Goal: Information Seeking & Learning: Understand process/instructions

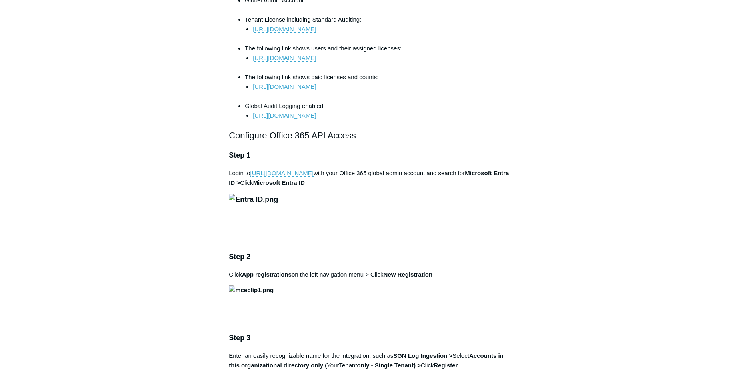
scroll to position [435, 0]
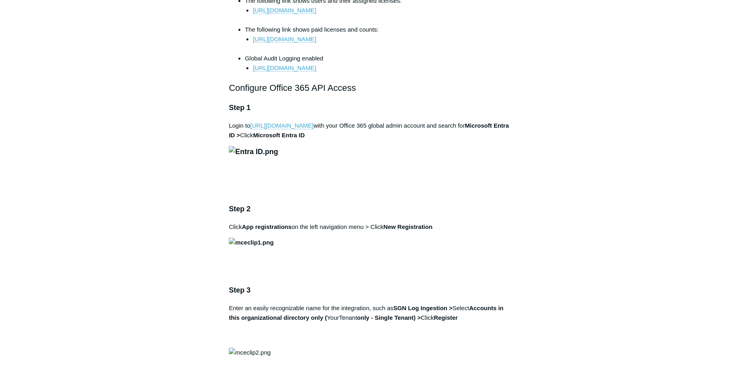
click at [278, 158] on img at bounding box center [253, 152] width 49 height 12
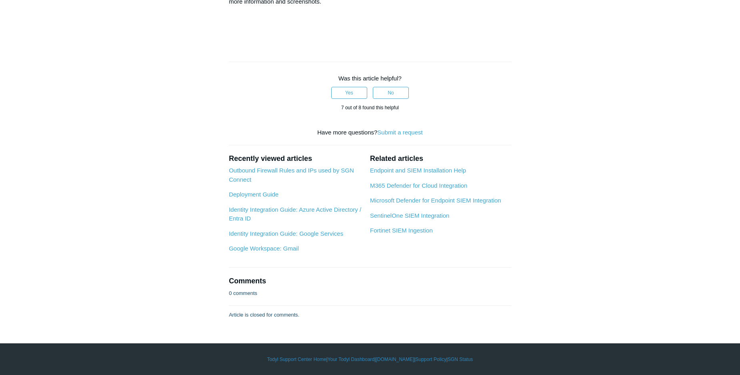
scroll to position [4177, 0]
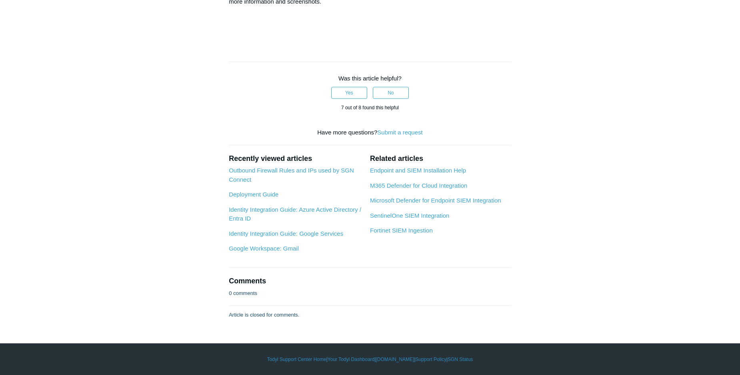
scroll to position [3006, 0]
drag, startPoint x: 230, startPoint y: 234, endPoint x: 317, endPoint y: 238, distance: 86.9
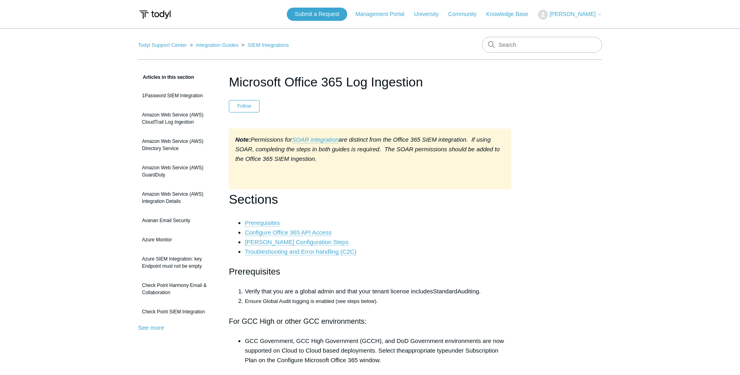
scroll to position [4175, 0]
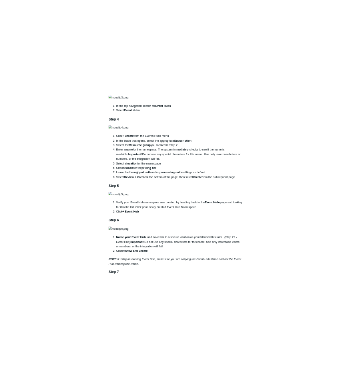
scroll to position [434, 0]
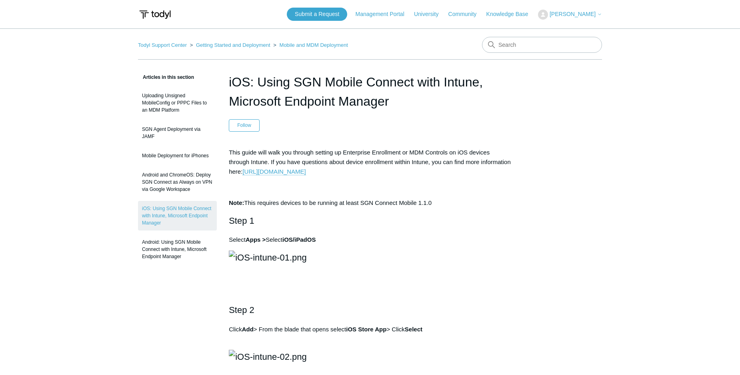
click at [490, 46] on icon at bounding box center [491, 44] width 7 height 7
click at [510, 45] on input "Search" at bounding box center [542, 45] width 120 height 16
type input "mac os"
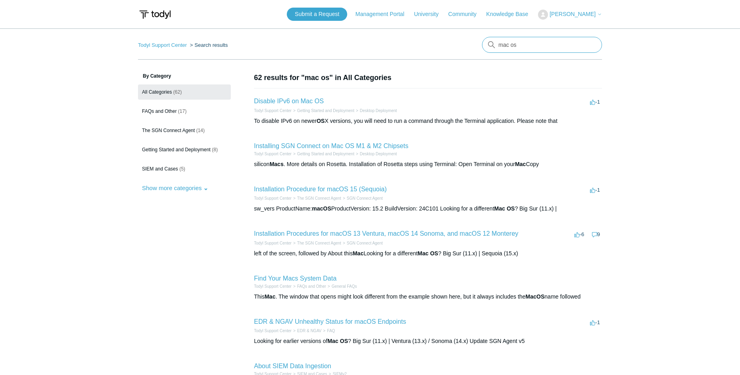
drag, startPoint x: 527, startPoint y: 44, endPoint x: 531, endPoint y: 47, distance: 4.6
click at [527, 44] on input "mac os" at bounding box center [542, 45] width 120 height 16
type input "mac os intune"
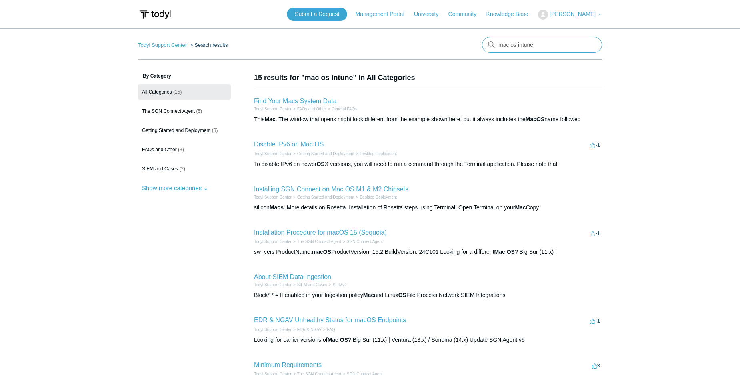
click at [531, 48] on input "mac os intune" at bounding box center [542, 45] width 120 height 16
click at [197, 250] on aside "By Category All Categories (15) The SGN Connect Agent (5) Getting Started and D…" at bounding box center [184, 301] width 93 height 458
click at [316, 191] on link "Installing SGN Connect on Mac OS M1 & M2 Chipsets" at bounding box center [331, 189] width 154 height 7
click at [158, 151] on span "FAQs and Other" at bounding box center [159, 150] width 35 height 6
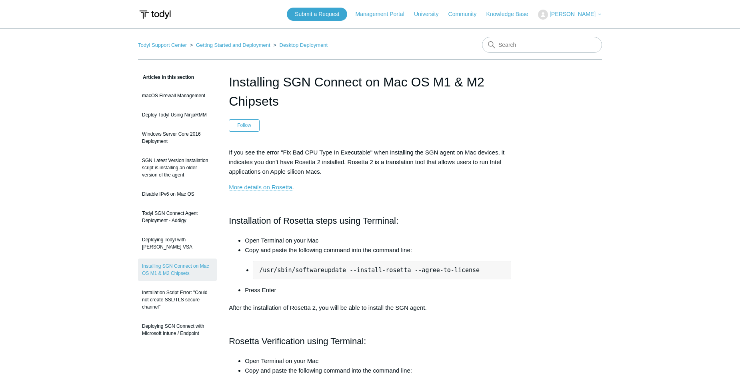
click at [348, 161] on p "If you see the error "Fix Bad CPU Type In Executable" when installing the SGN a…" at bounding box center [370, 162] width 282 height 29
click at [401, 156] on p "If you see the error "Fix Bad CPU Type In Executable" when installing the SGN a…" at bounding box center [370, 162] width 282 height 29
click at [406, 156] on p "If you see the error "Fix Bad CPU Type In Executable" when installing the SGN a…" at bounding box center [370, 162] width 282 height 29
click at [409, 152] on p "If you see the error "Fix Bad CPU Type In Executable" when installing the SGN a…" at bounding box center [370, 162] width 282 height 29
click at [402, 161] on p "If you see the error "Fix Bad CPU Type In Executable" when installing the SGN a…" at bounding box center [370, 162] width 282 height 29
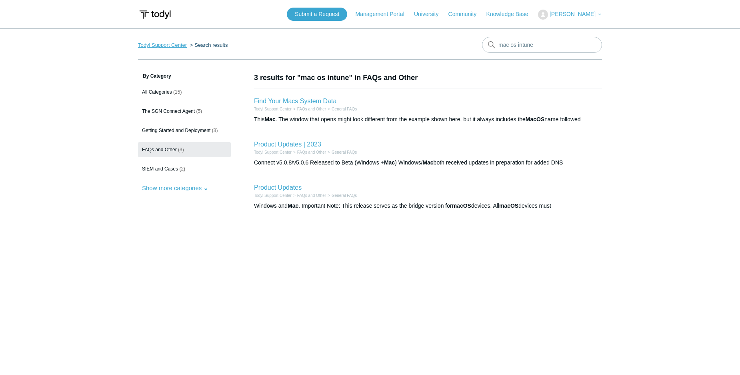
click at [156, 44] on link "Todyl Support Center" at bounding box center [162, 45] width 49 height 6
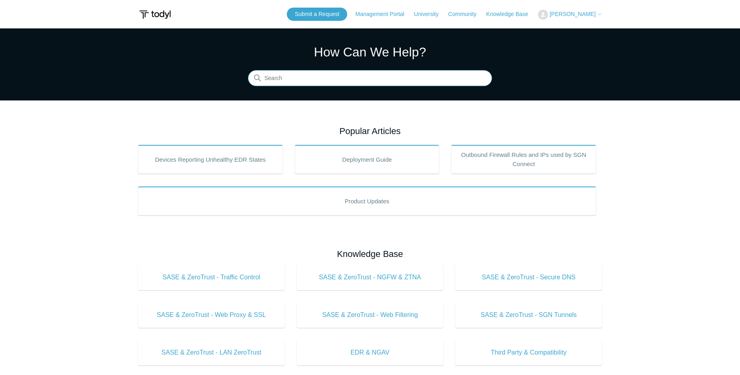
click at [282, 84] on input "Search" at bounding box center [370, 78] width 244 height 16
type input "intune"
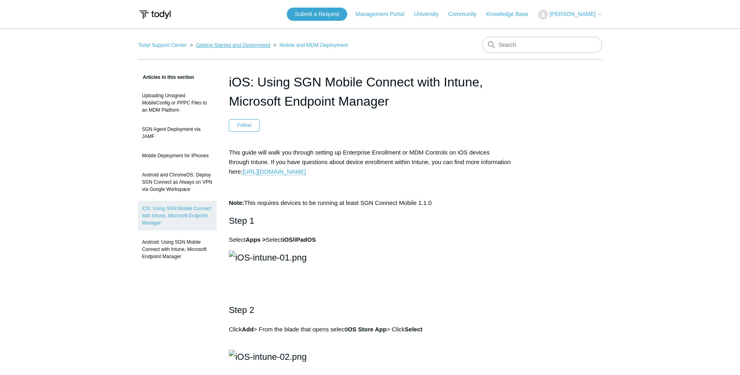
click at [209, 45] on link "Getting Started and Deployment" at bounding box center [233, 45] width 74 height 6
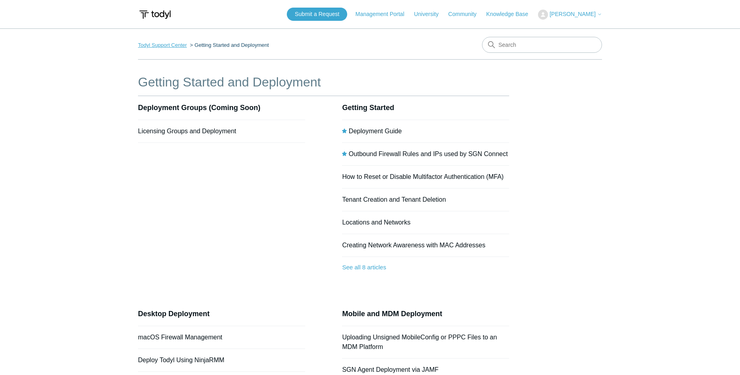
click at [169, 44] on link "Todyl Support Center" at bounding box center [162, 45] width 49 height 6
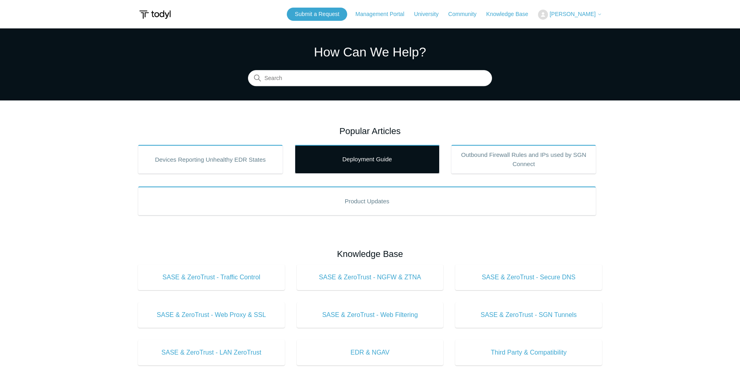
click at [373, 163] on link "Deployment Guide" at bounding box center [367, 159] width 145 height 29
click at [359, 166] on link "Deployment Guide" at bounding box center [367, 159] width 145 height 29
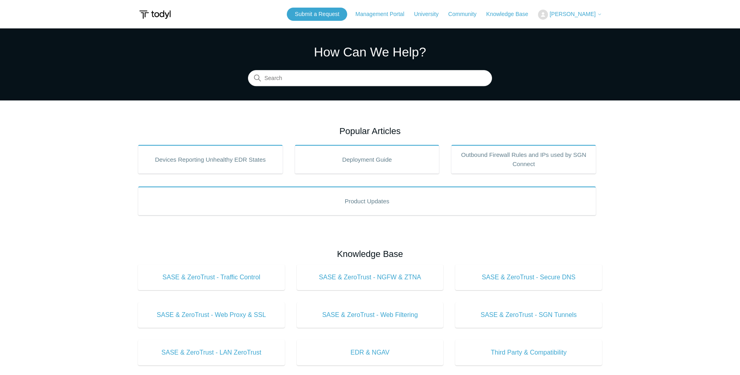
click at [302, 68] on div "How Can We Help? Search" at bounding box center [370, 64] width 244 height 44
click at [302, 71] on input "Search" at bounding box center [370, 78] width 244 height 16
type input "intune'"
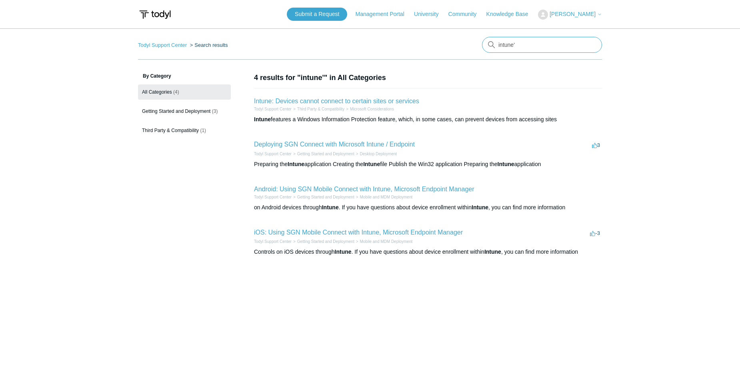
click at [525, 47] on input "intune'" at bounding box center [542, 45] width 120 height 16
type input "intune"
click at [371, 148] on link "Deploying SGN Connect with Microsoft Intune / Endpoint" at bounding box center [334, 144] width 161 height 7
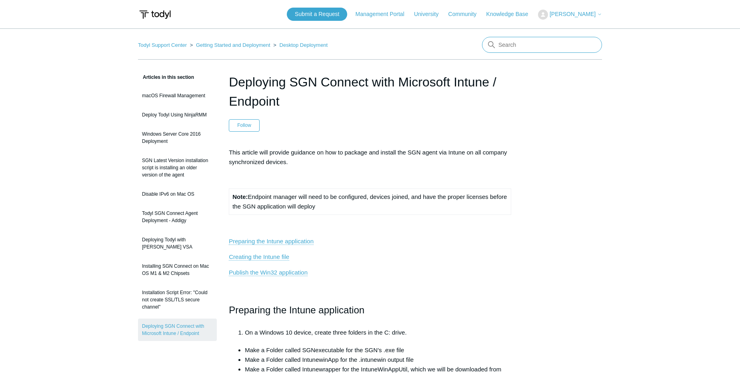
click at [509, 42] on input "Search" at bounding box center [542, 45] width 120 height 16
type input "mac config"
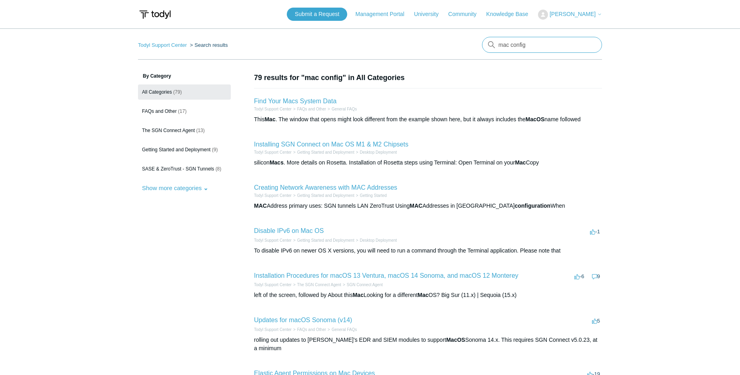
click at [519, 45] on input "mac config" at bounding box center [542, 45] width 120 height 16
drag, startPoint x: 531, startPoint y: 45, endPoint x: 511, endPoint y: 47, distance: 20.9
click at [511, 46] on input "mac config" at bounding box center [542, 45] width 120 height 16
type input "macos"
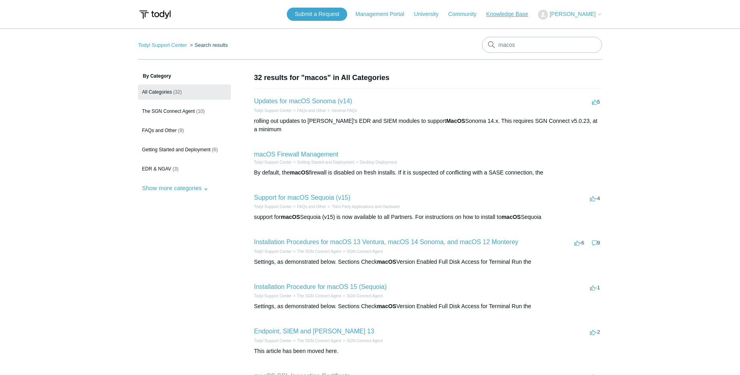
click at [505, 15] on link "Knowledge Base" at bounding box center [511, 14] width 50 height 8
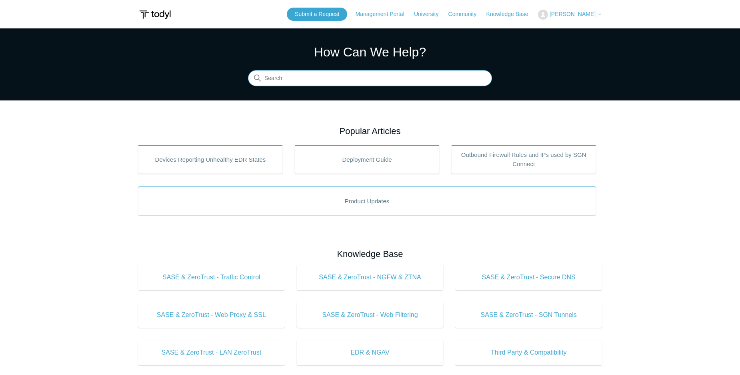
click at [419, 75] on input "Search" at bounding box center [370, 78] width 244 height 16
type input "macos deployment"
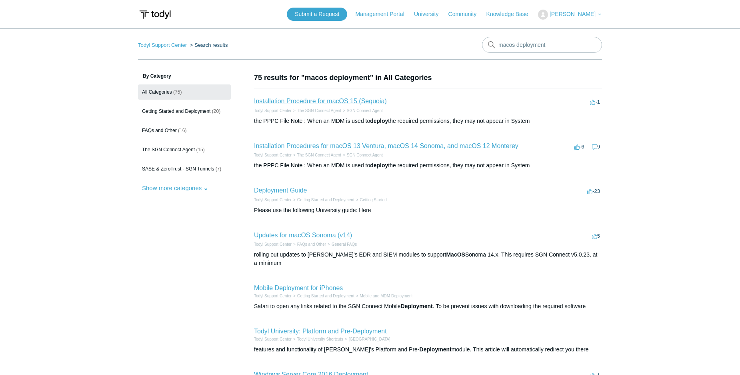
click at [337, 102] on link "Installation Procedure for macOS 15 (Sequoia)" at bounding box center [320, 101] width 133 height 7
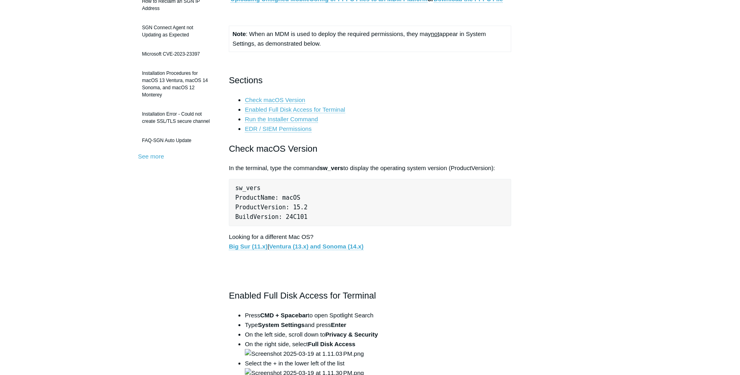
scroll to position [283, 0]
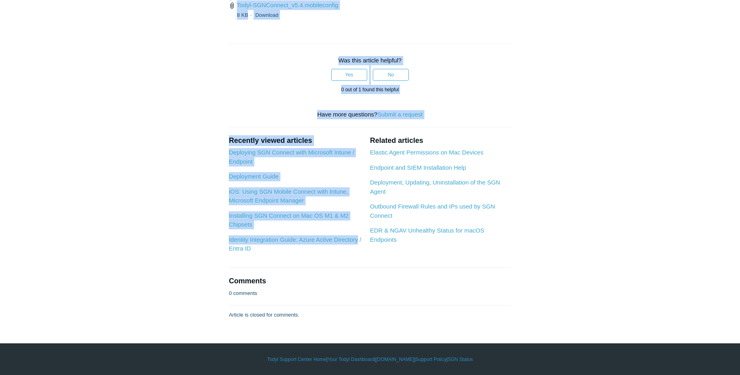
scroll to position [2741, 0]
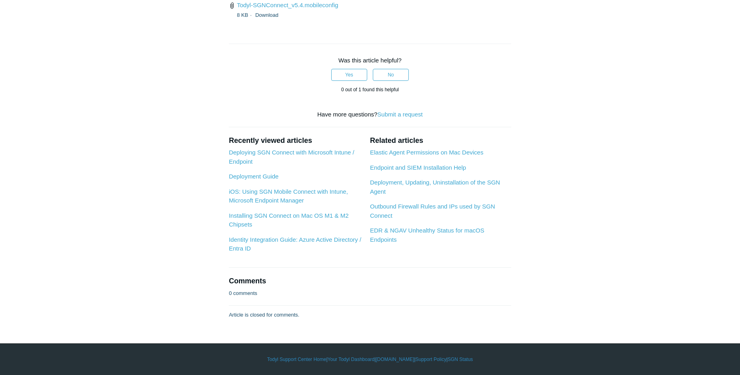
drag, startPoint x: 228, startPoint y: 213, endPoint x: 370, endPoint y: 88, distance: 189.0
copy div "Enabled Full Disk Access for Terminal Press CMD + Spacebar to open Spotlight Se…"
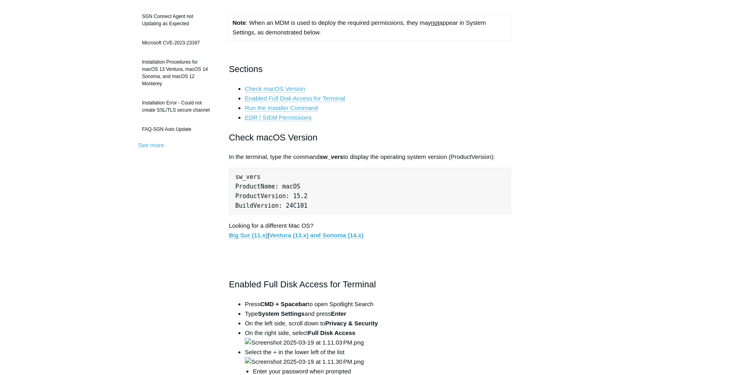
scroll to position [92, 0]
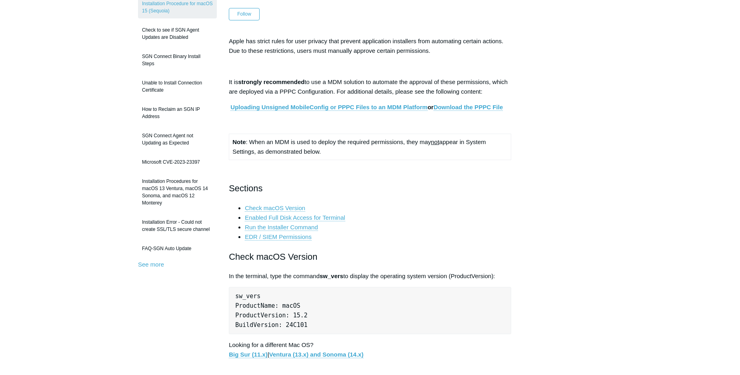
click at [290, 127] on p at bounding box center [370, 123] width 282 height 10
click at [475, 110] on link "Download the PPPC File" at bounding box center [467, 107] width 69 height 7
click at [329, 108] on link "Uploading Unsigned MobileConfig or PPPC Files to an MDM Platform" at bounding box center [328, 107] width 197 height 7
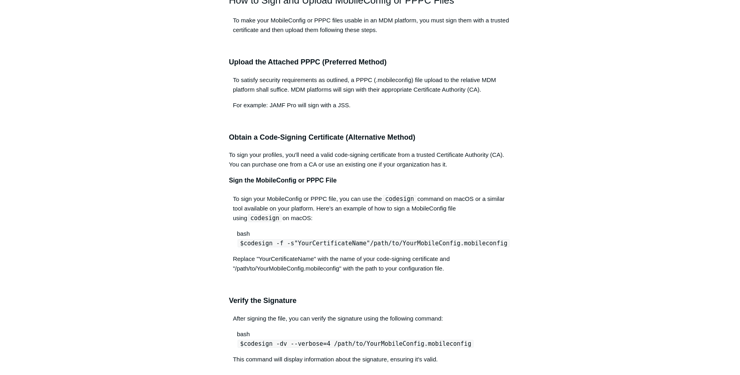
scroll to position [458, 0]
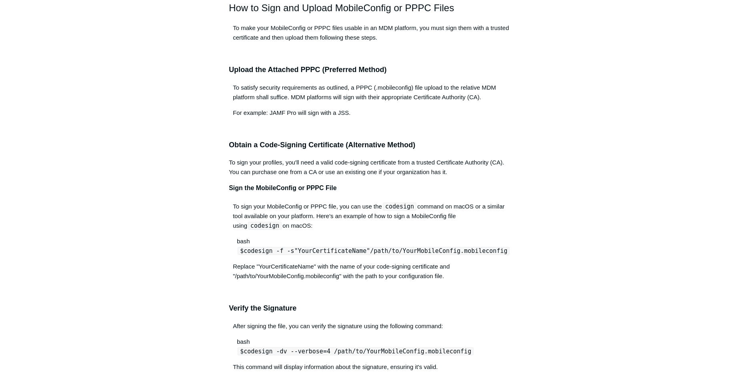
click at [349, 242] on div "bash" at bounding box center [372, 241] width 278 height 10
click at [304, 198] on div "Mobile Device Management (MDM) platforms play a crucial role in managing and se…" at bounding box center [370, 158] width 282 height 939
click at [322, 184] on div "Mobile Device Management (MDM) platforms play a crucial role in managing and se…" at bounding box center [370, 158] width 282 height 939
click at [314, 184] on div "Mobile Device Management (MDM) platforms play a crucial role in managing and se…" at bounding box center [370, 158] width 282 height 939
click at [370, 173] on p "To sign your profiles, you'll need a valid code-signing certificate from a trus…" at bounding box center [370, 167] width 282 height 19
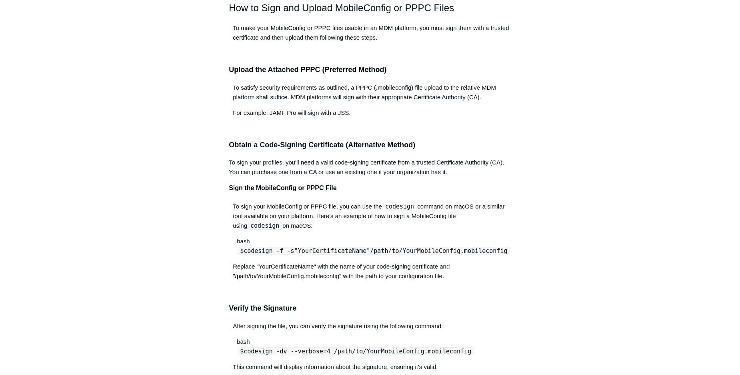
drag, startPoint x: 389, startPoint y: 171, endPoint x: 400, endPoint y: 172, distance: 11.7
click at [389, 170] on p "To sign your profiles, you'll need a valid code-signing certificate from a trus…" at bounding box center [370, 167] width 282 height 19
click at [379, 174] on p "To sign your profiles, you'll need a valid code-signing certificate from a trus…" at bounding box center [370, 167] width 282 height 19
click at [381, 177] on p "To sign your profiles, you'll need a valid code-signing certificate from a trus…" at bounding box center [370, 167] width 282 height 19
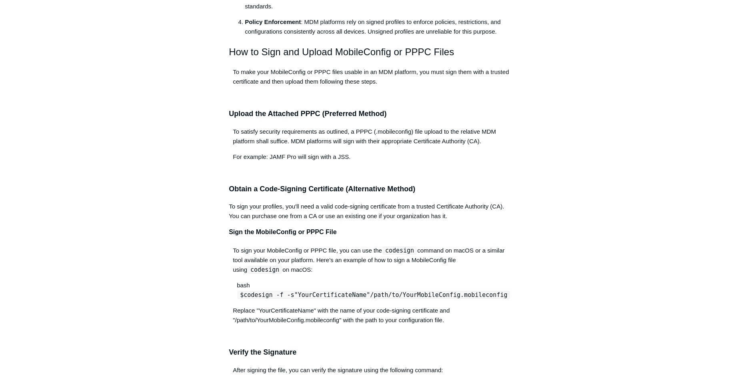
scroll to position [305, 0]
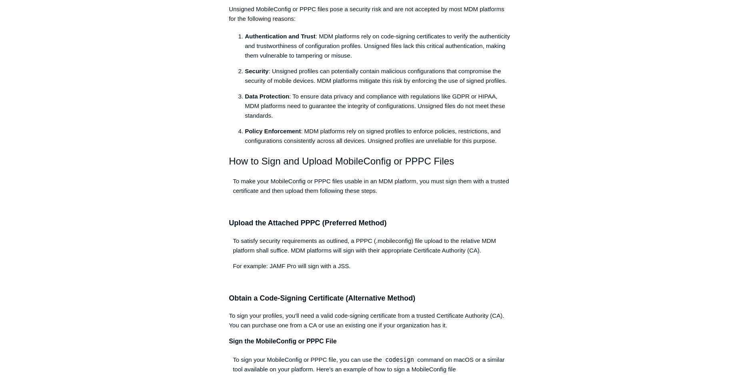
click at [338, 194] on p "To make your MobileConfig or PPPC files usable in an MDM platform, you must sig…" at bounding box center [370, 185] width 282 height 19
click at [315, 226] on h3 "Upload the Attached PPPC (Preferred Method)" at bounding box center [370, 223] width 282 height 12
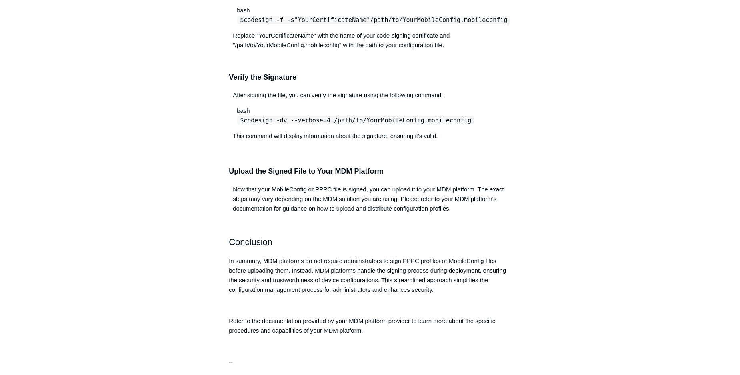
scroll to position [689, 0]
click at [413, 249] on h2 "Conclusion" at bounding box center [370, 242] width 282 height 14
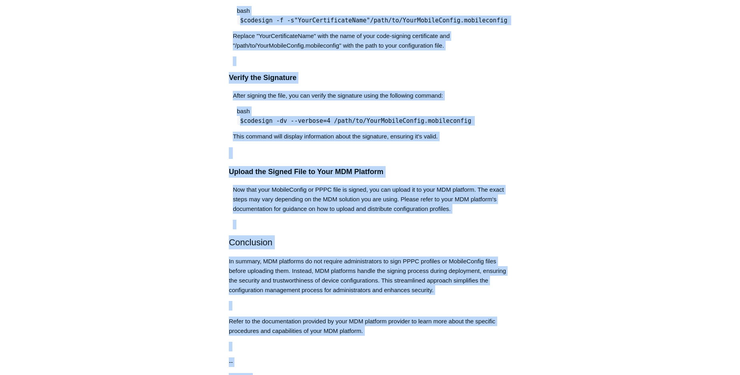
copy body "Skip to main content Submit a Request Management Portal University Community Kn…"
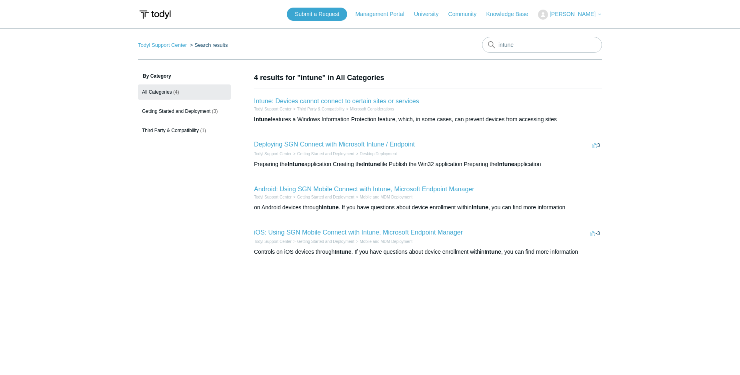
click at [564, 14] on span "[PERSON_NAME]" at bounding box center [572, 14] width 46 height 6
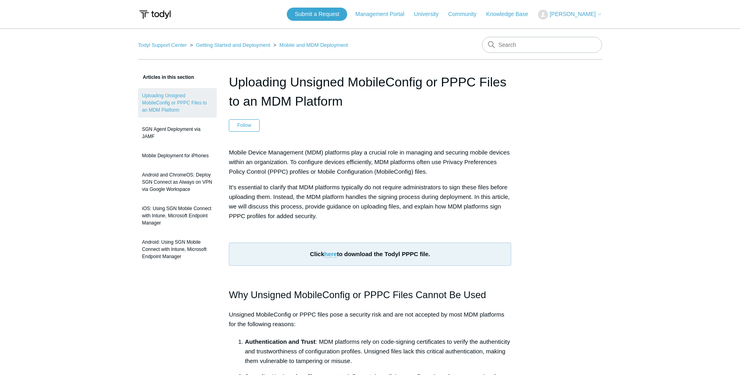
scroll to position [689, 0]
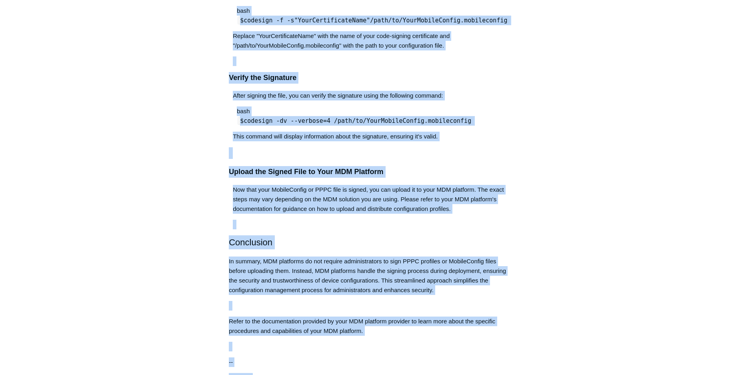
click at [145, 88] on aside "Articles in this section Uploading Unsigned MobileConfig or PPPC Files to an MD…" at bounding box center [177, 42] width 79 height 1316
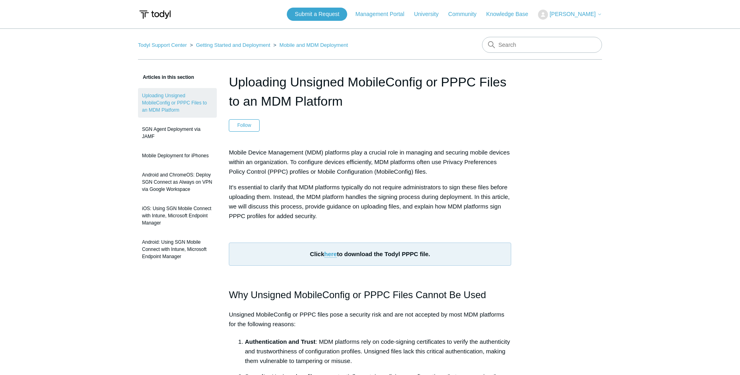
scroll to position [689, 0]
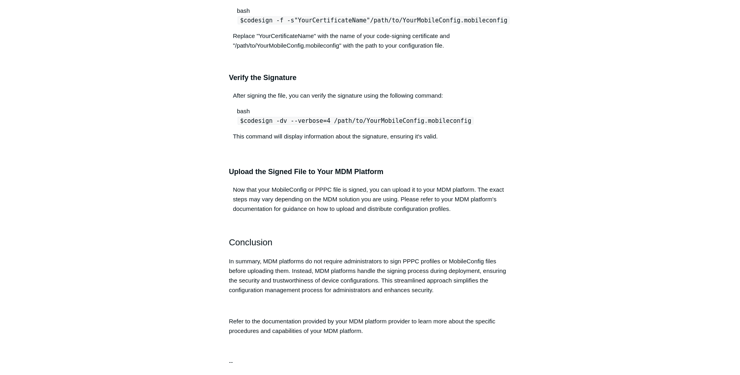
click at [166, 82] on aside "Articles in this section Uploading Unsigned MobileConfig or PPPC Files to an MD…" at bounding box center [177, 42] width 79 height 1316
click at [166, 72] on aside "Articles in this section Uploading Unsigned MobileConfig or PPPC Files to an MD…" at bounding box center [177, 42] width 79 height 1316
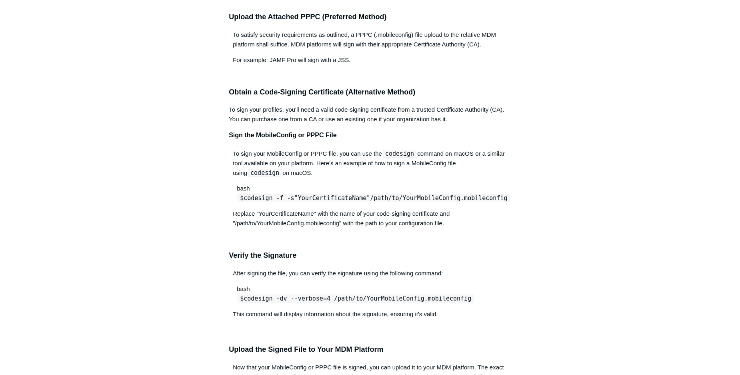
scroll to position [483, 0]
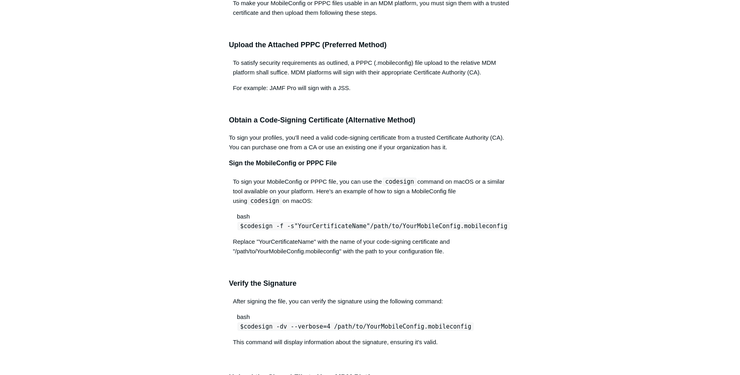
click at [278, 136] on p "To sign your profiles, you'll need a valid code-signing certificate from a trus…" at bounding box center [370, 142] width 282 height 19
click at [383, 142] on p "To sign your profiles, you'll need a valid code-signing certificate from a trus…" at bounding box center [370, 142] width 282 height 19
click at [240, 164] on strong "Sign the MobileConfig or PPPC File" at bounding box center [283, 163] width 108 height 7
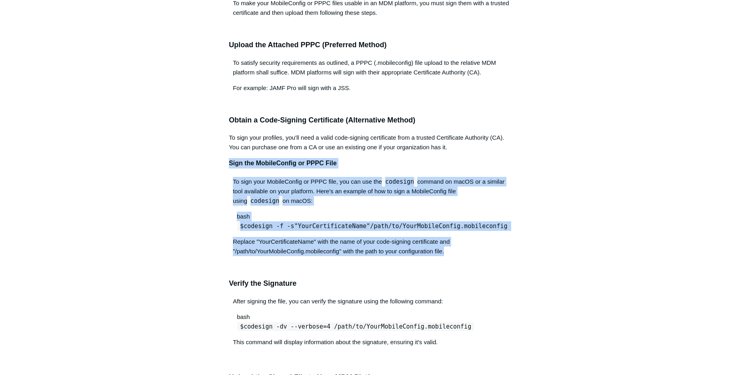
drag, startPoint x: 230, startPoint y: 164, endPoint x: 451, endPoint y: 262, distance: 241.7
click at [451, 262] on div "Mobile Device Management (MDM) platforms play a crucial role in managing and se…" at bounding box center [370, 134] width 282 height 939
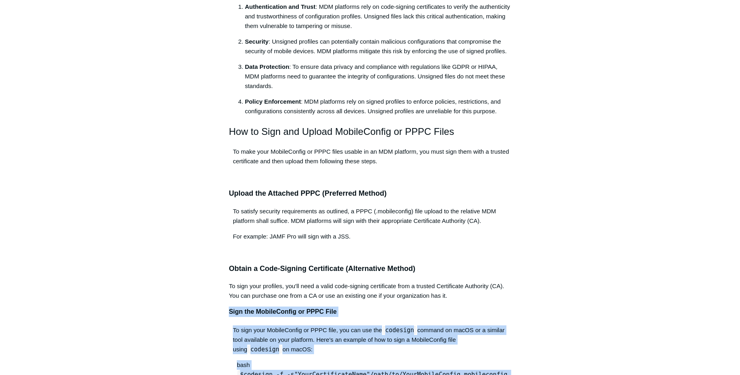
scroll to position [326, 0]
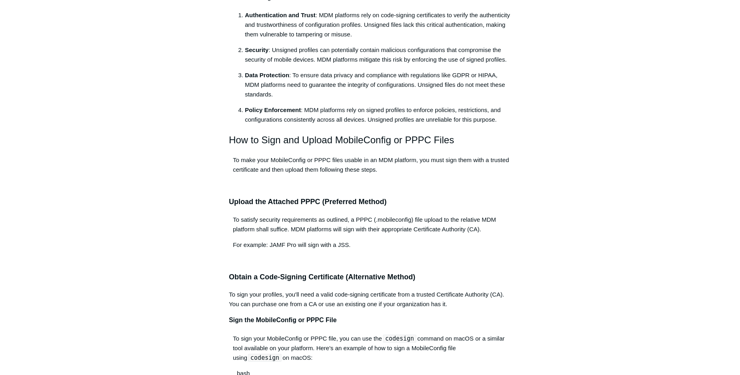
click at [283, 157] on p "To make your MobileConfig or PPPC files usable in an MDM platform, you must sig…" at bounding box center [370, 164] width 282 height 19
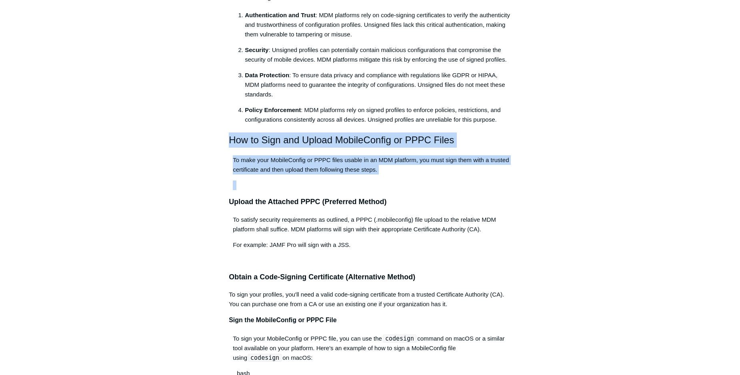
drag, startPoint x: 224, startPoint y: 135, endPoint x: 443, endPoint y: 196, distance: 226.6
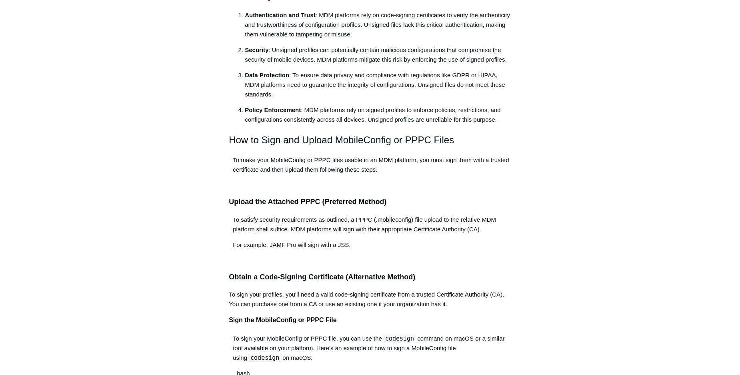
click at [346, 124] on p "Policy Enforcement : MDM platforms rely on signed profiles to enforce policies,…" at bounding box center [378, 114] width 266 height 19
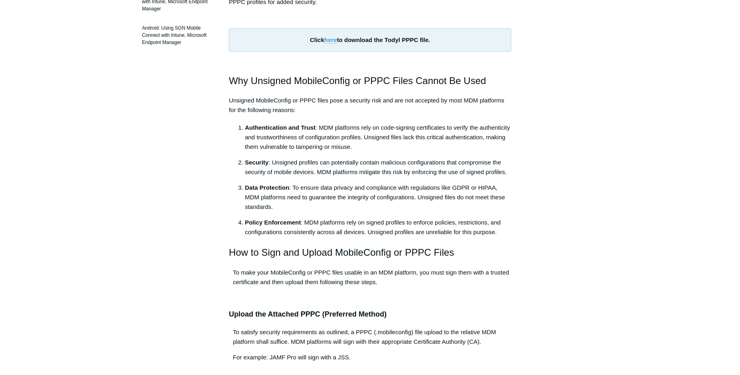
scroll to position [158, 0]
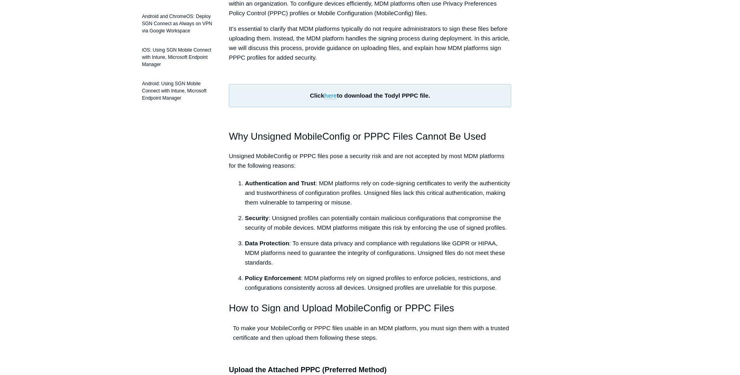
click at [299, 190] on p "Authentication and Trust : MDM platforms rely on code-signing certificates to v…" at bounding box center [378, 192] width 266 height 29
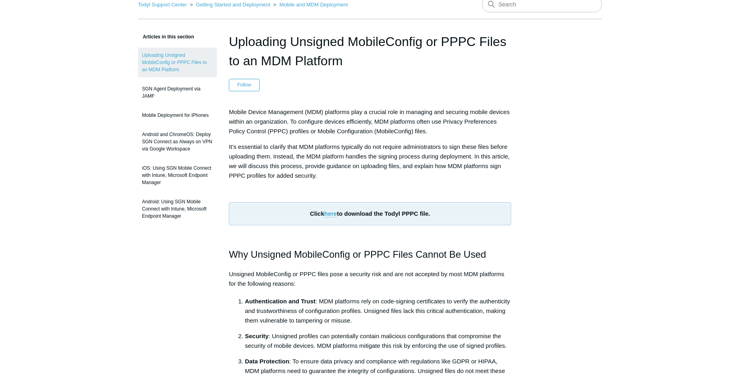
scroll to position [23, 0]
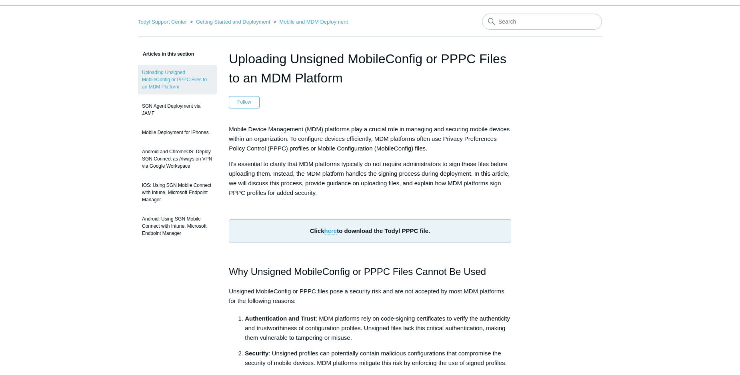
click at [360, 147] on p "Mobile Device Management (MDM) platforms play a crucial role in managing and se…" at bounding box center [370, 138] width 282 height 29
click at [327, 231] on link "here" at bounding box center [330, 230] width 13 height 7
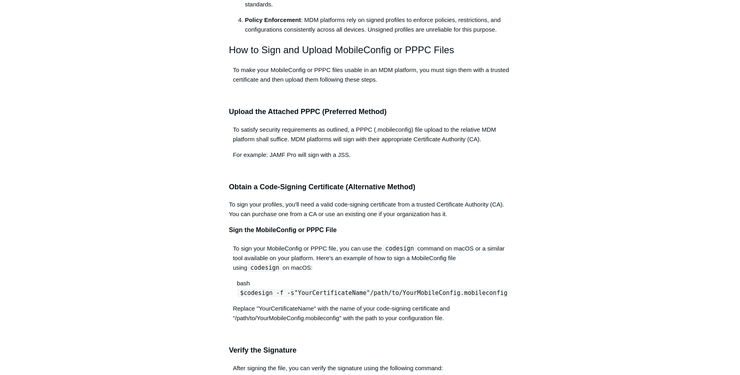
scroll to position [553, 0]
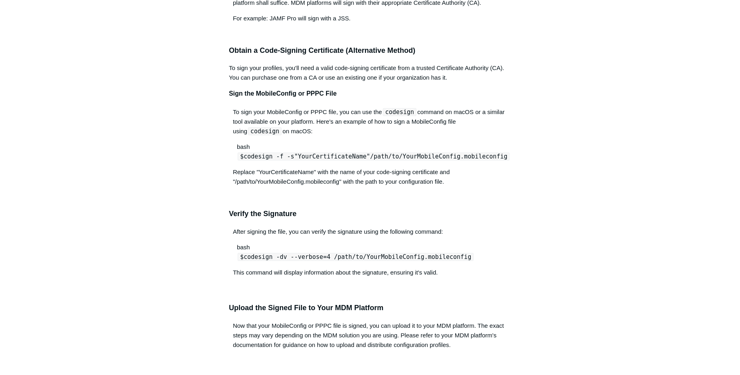
click at [410, 161] on div "$codesign -f -s "YourCertificateName" /path/to/YourMobileConfig.mobileconfig" at bounding box center [372, 157] width 278 height 10
click at [381, 154] on div "$codesign -f -s "YourCertificateName" /path/to/YourMobileConfig.mobileconfig" at bounding box center [372, 157] width 278 height 10
click at [278, 111] on p "To sign your MobileConfig or PPPC file, you can use the codesign command on mac…" at bounding box center [370, 121] width 282 height 29
drag, startPoint x: 232, startPoint y: 53, endPoint x: 303, endPoint y: 61, distance: 71.6
click at [305, 56] on h3 "Obtain a Code-Signing Certificate (Alternative Method)" at bounding box center [370, 51] width 282 height 12
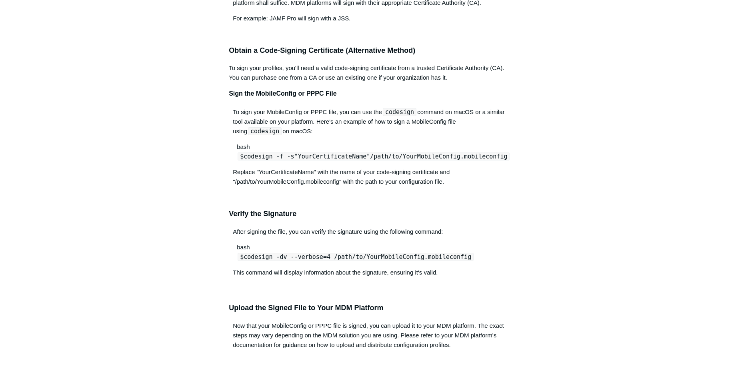
click at [282, 60] on div "Mobile Device Management (MDM) platforms play a crucial role in managing and se…" at bounding box center [370, 64] width 282 height 939
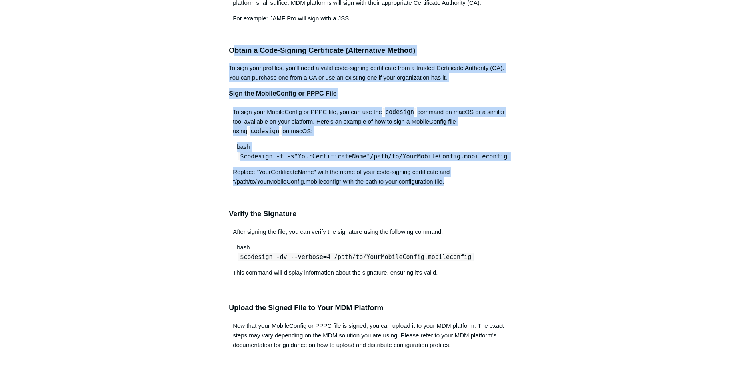
drag, startPoint x: 234, startPoint y: 53, endPoint x: 469, endPoint y: 195, distance: 275.0
click at [469, 195] on div "Mobile Device Management (MDM) platforms play a crucial role in managing and se…" at bounding box center [370, 64] width 282 height 939
copy div "btain a Code-Signing Certificate (Alternative Method) To sign your profiles, yo…"
click at [380, 186] on p "Replace "YourCertificateName" with the name of your code-signing certificate an…" at bounding box center [370, 176] width 282 height 19
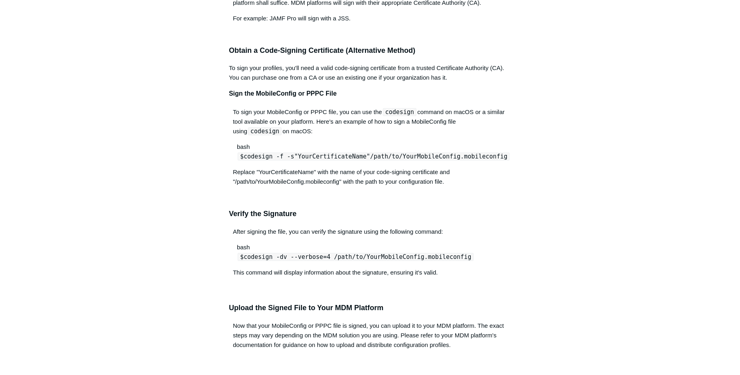
click at [161, 148] on aside "Articles in this section Uploading Unsigned MobileConfig or PPPC Files to an MD…" at bounding box center [177, 178] width 79 height 1316
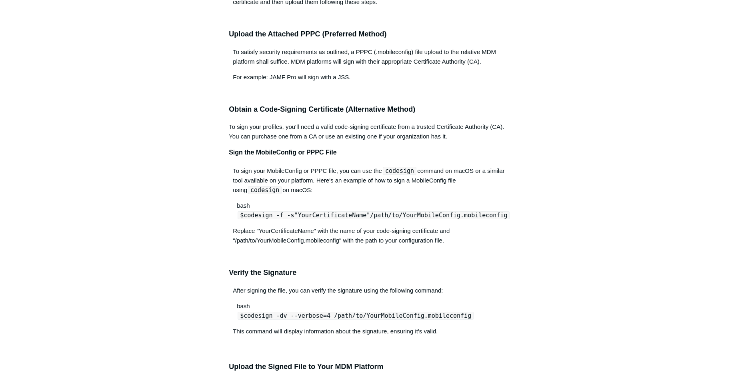
scroll to position [537, 0]
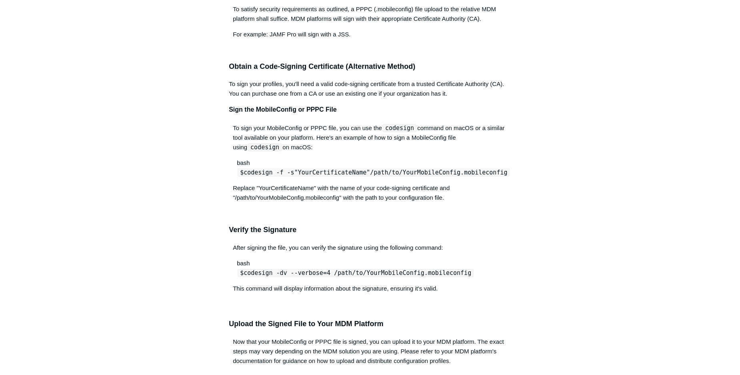
drag, startPoint x: 238, startPoint y: 175, endPoint x: 377, endPoint y: 184, distance: 139.1
click at [377, 177] on div "$codesign -f -s "YourCertificateName" /path/to/YourMobileConfig.mobileconfig" at bounding box center [372, 173] width 278 height 10
copy code "$codesign -f -s "YourCertificateName" /path/to/YourMobileConfig.mobileconfig"
click at [489, 174] on div "$codesign -f -s "YourCertificateName" /path/to/YourMobileConfig.mobileconfig" at bounding box center [372, 173] width 278 height 10
click at [457, 152] on p "To sign your MobileConfig or PPPC file, you can use the codesign command on mac…" at bounding box center [370, 137] width 282 height 29
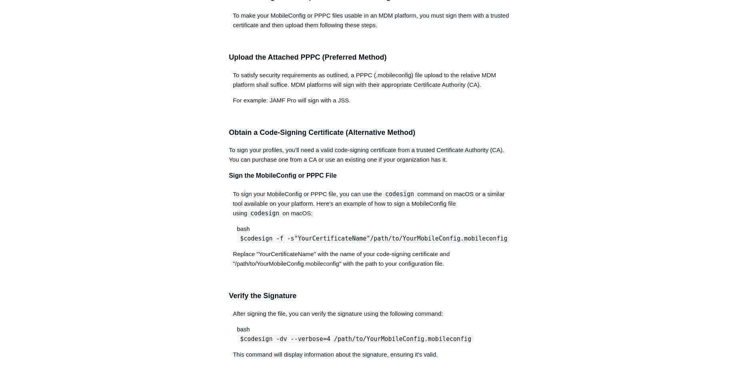
scroll to position [469, 0]
click at [471, 174] on h4 "Sign the MobileConfig or PPPC File" at bounding box center [370, 177] width 282 height 10
click at [465, 168] on div "Mobile Device Management (MDM) platforms play a crucial role in managing and se…" at bounding box center [370, 147] width 282 height 939
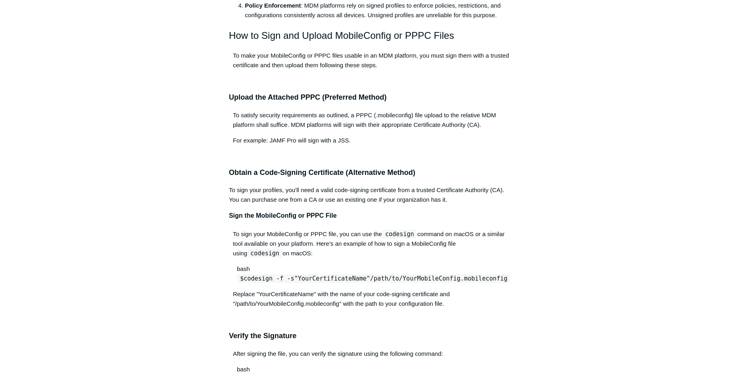
scroll to position [449, 0]
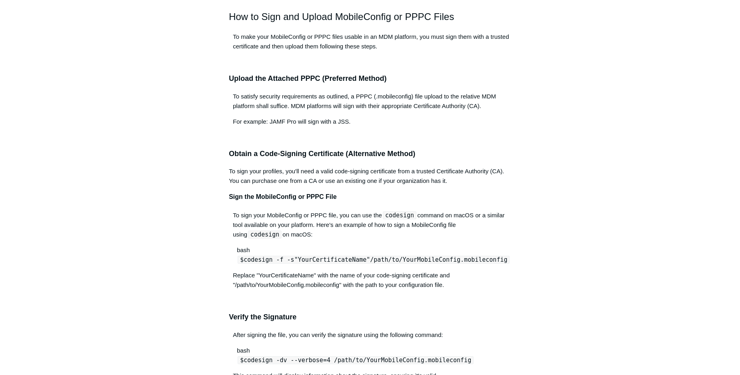
click at [256, 29] on div "Mobile Device Management (MDM) platforms play a crucial role in managing and se…" at bounding box center [370, 167] width 282 height 939
click at [263, 77] on h3 "Upload the Attached PPPC (Preferred Method)" at bounding box center [370, 79] width 282 height 12
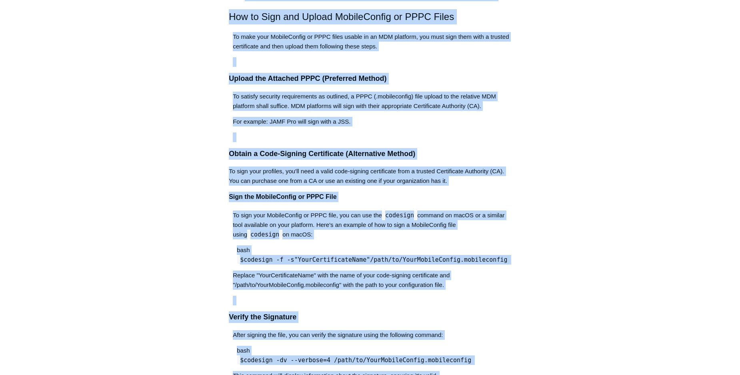
copy body "Skip to main content Submit a Request Management Portal University Community Kn…"
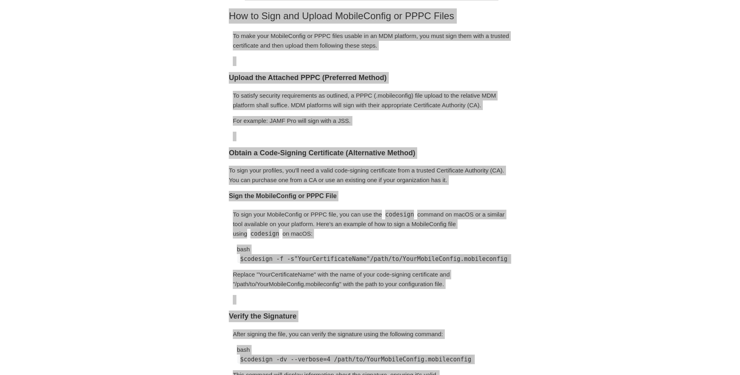
scroll to position [451, 0]
